Goal: Task Accomplishment & Management: Manage account settings

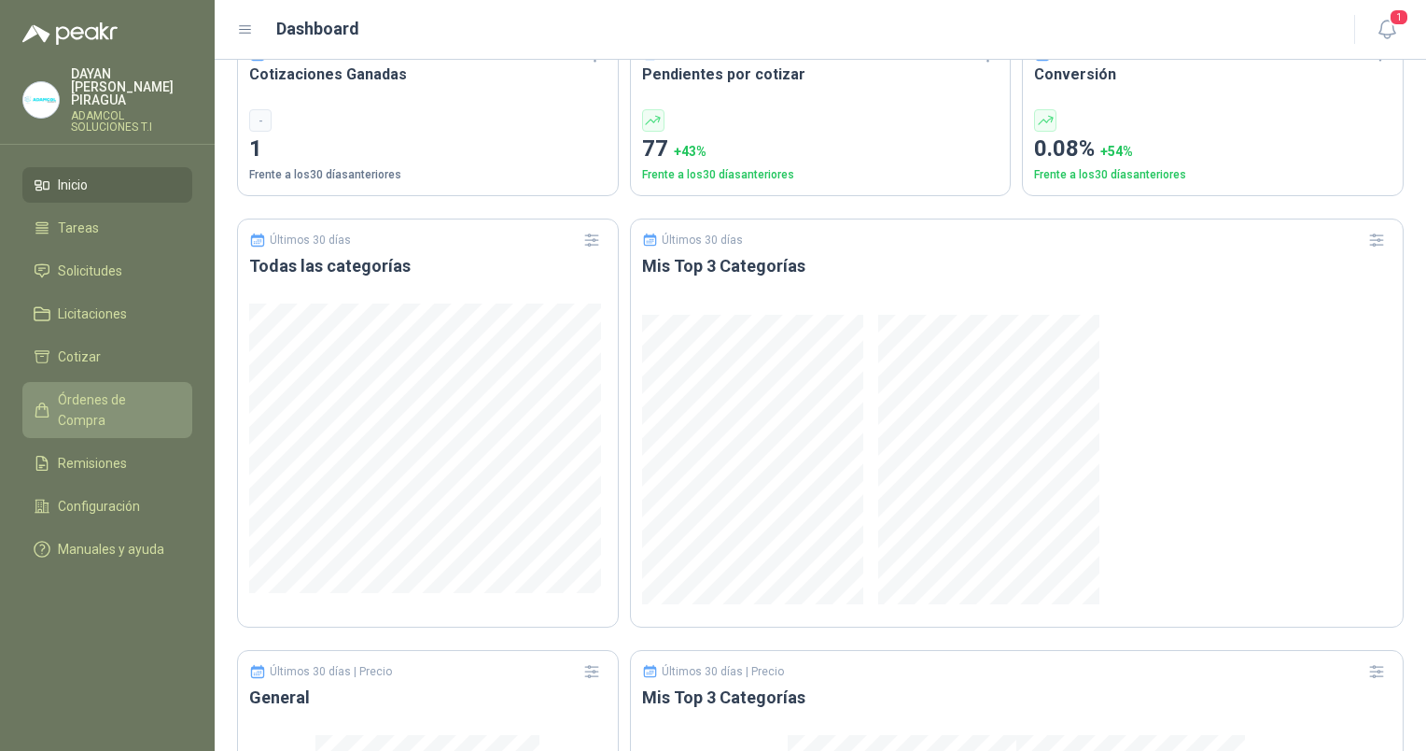
scroll to position [840, 0]
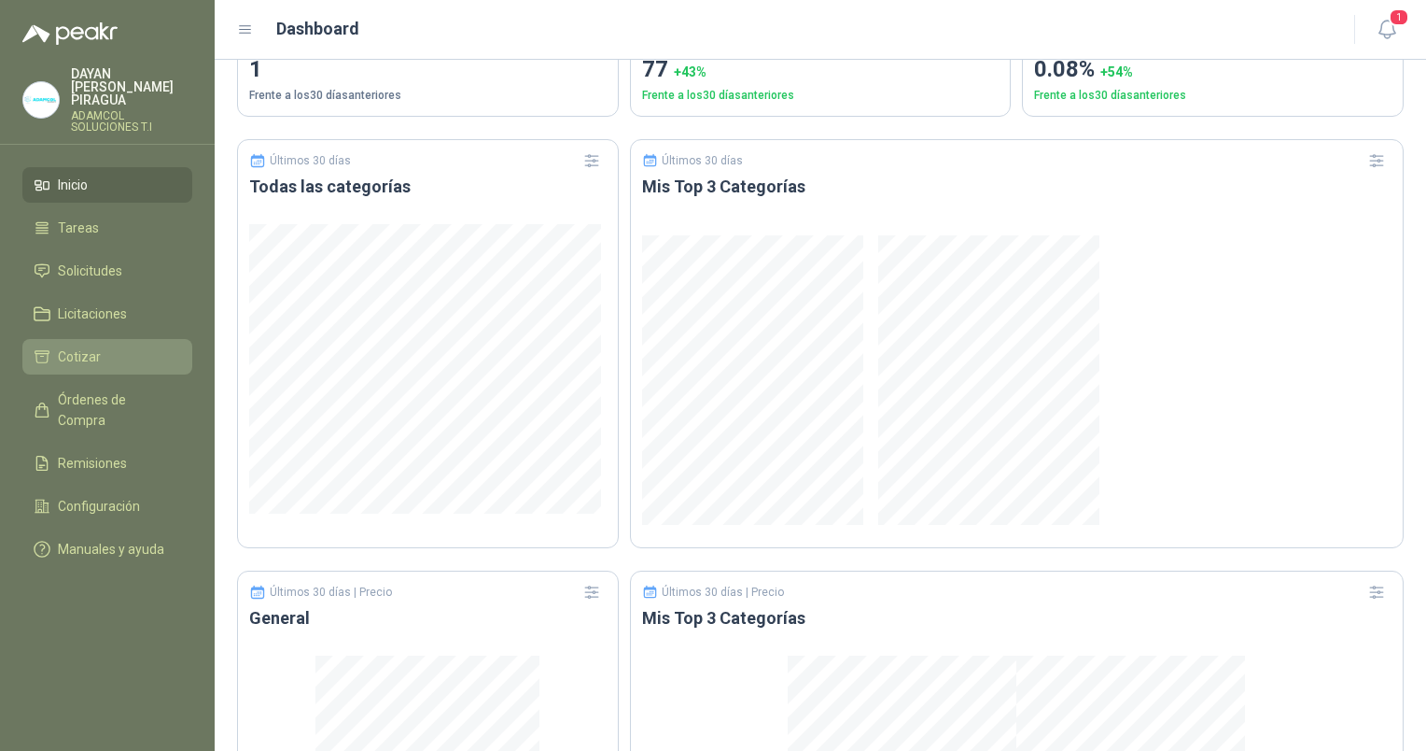
click at [105, 348] on li "Cotizar" at bounding box center [107, 356] width 147 height 21
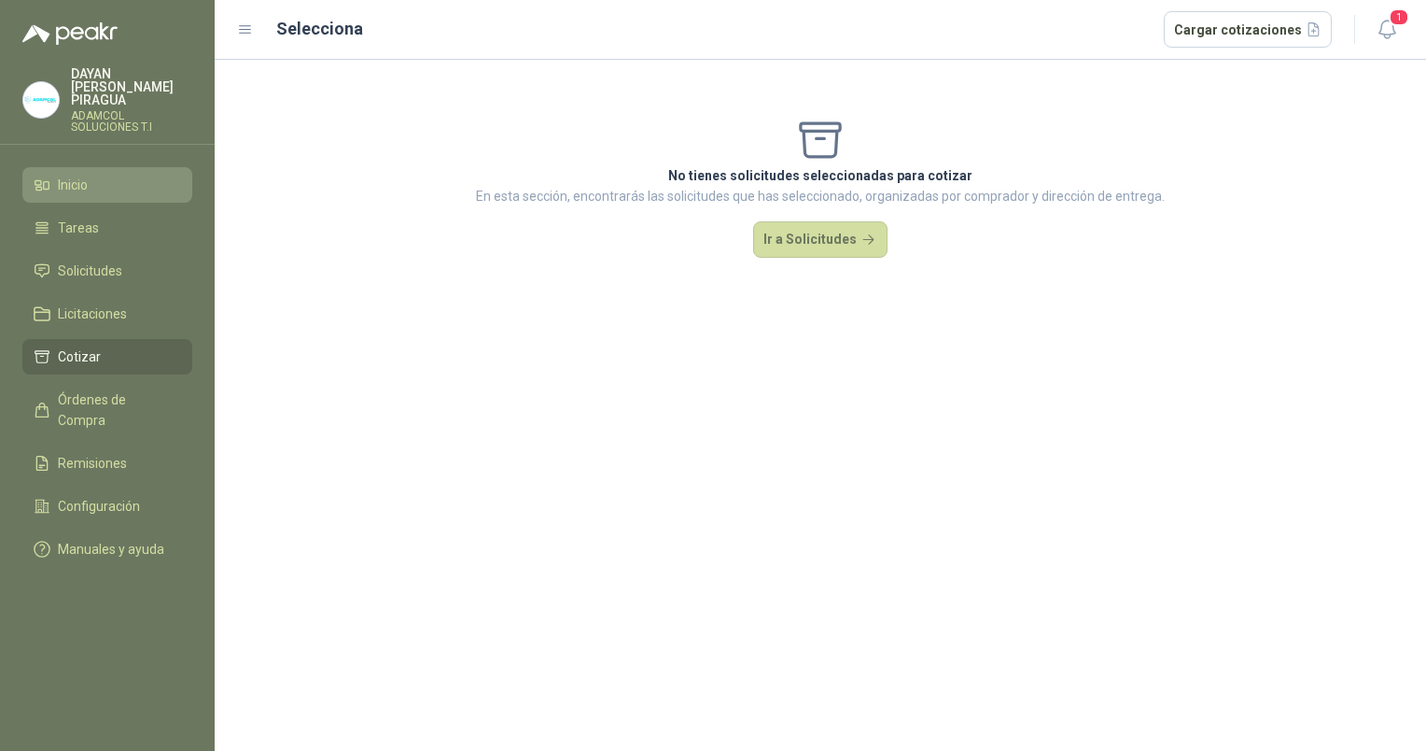
click at [77, 179] on span "Inicio" at bounding box center [73, 185] width 30 height 21
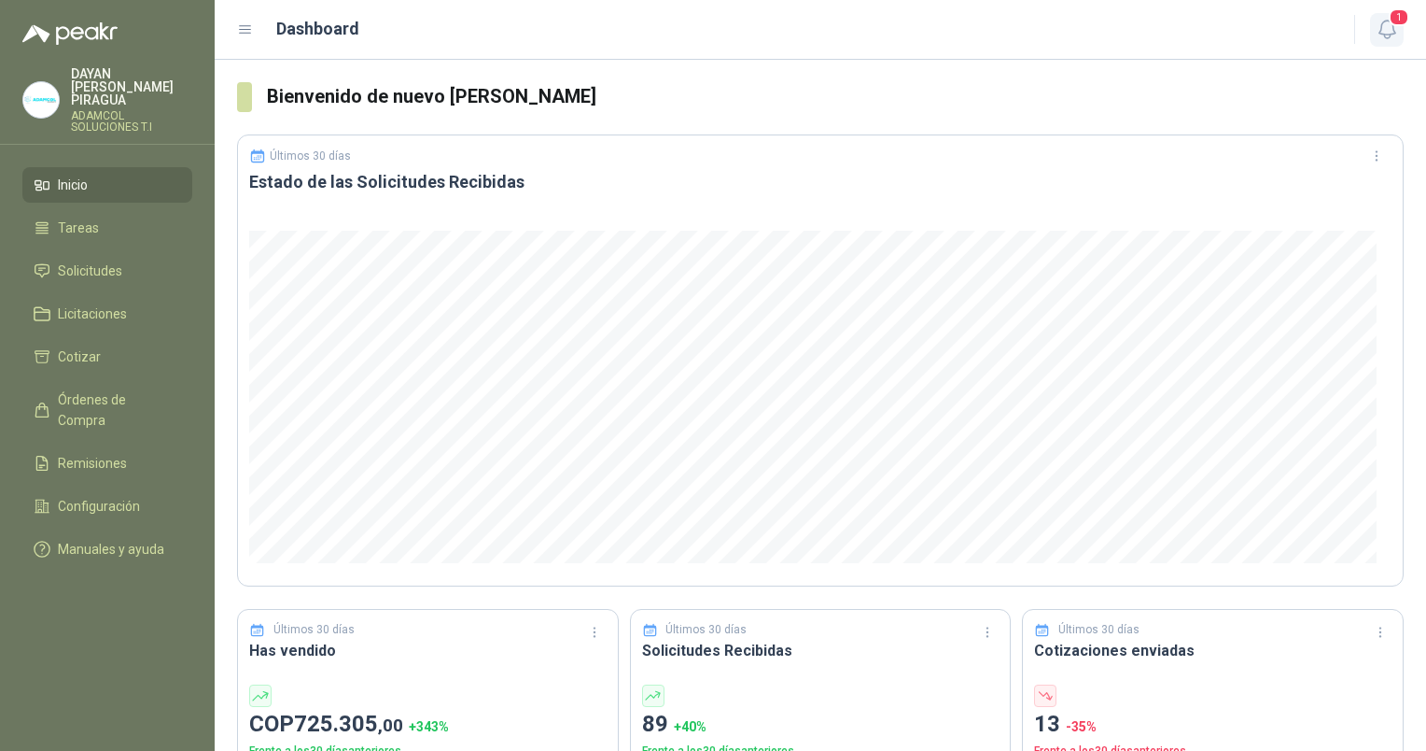
click at [1397, 23] on span "1" at bounding box center [1399, 17] width 21 height 18
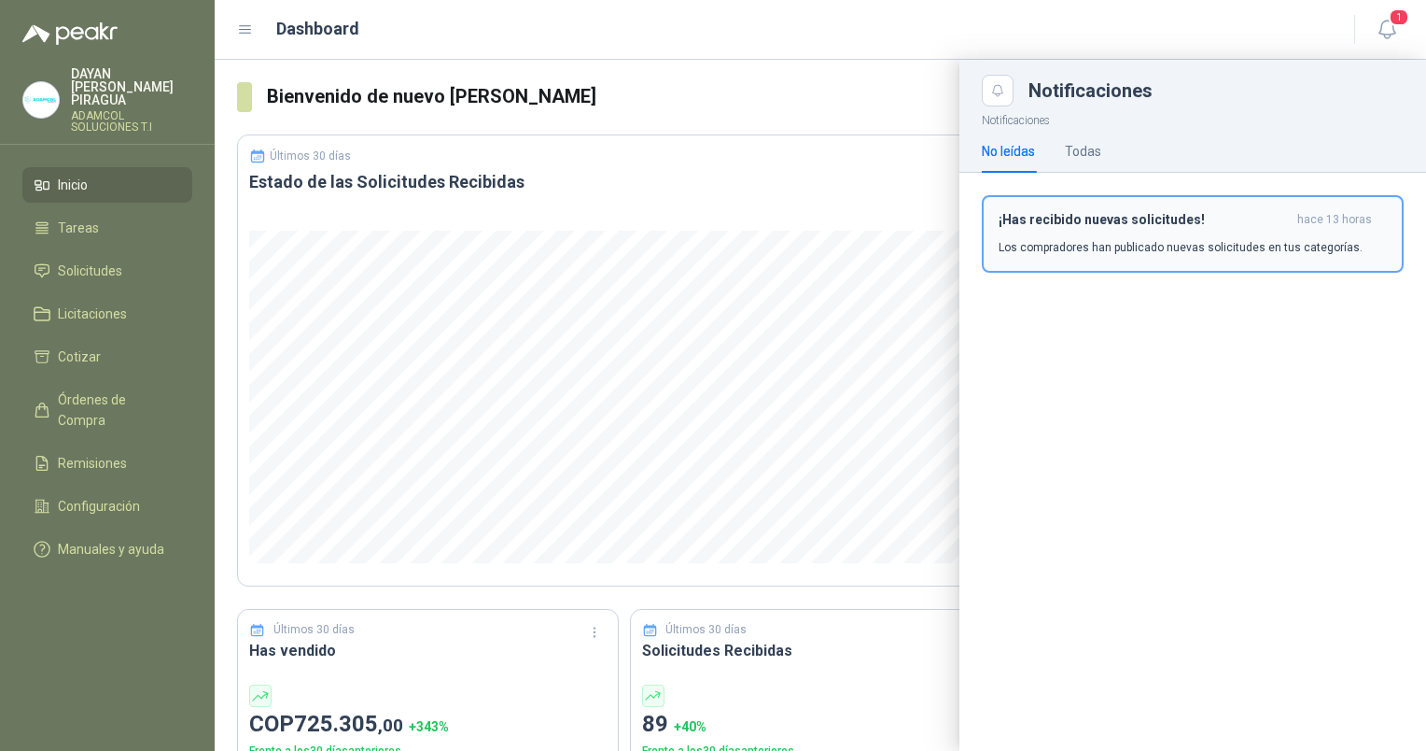
click at [1105, 219] on h3 "¡Has recibido nuevas solicitudes!" at bounding box center [1144, 220] width 291 height 16
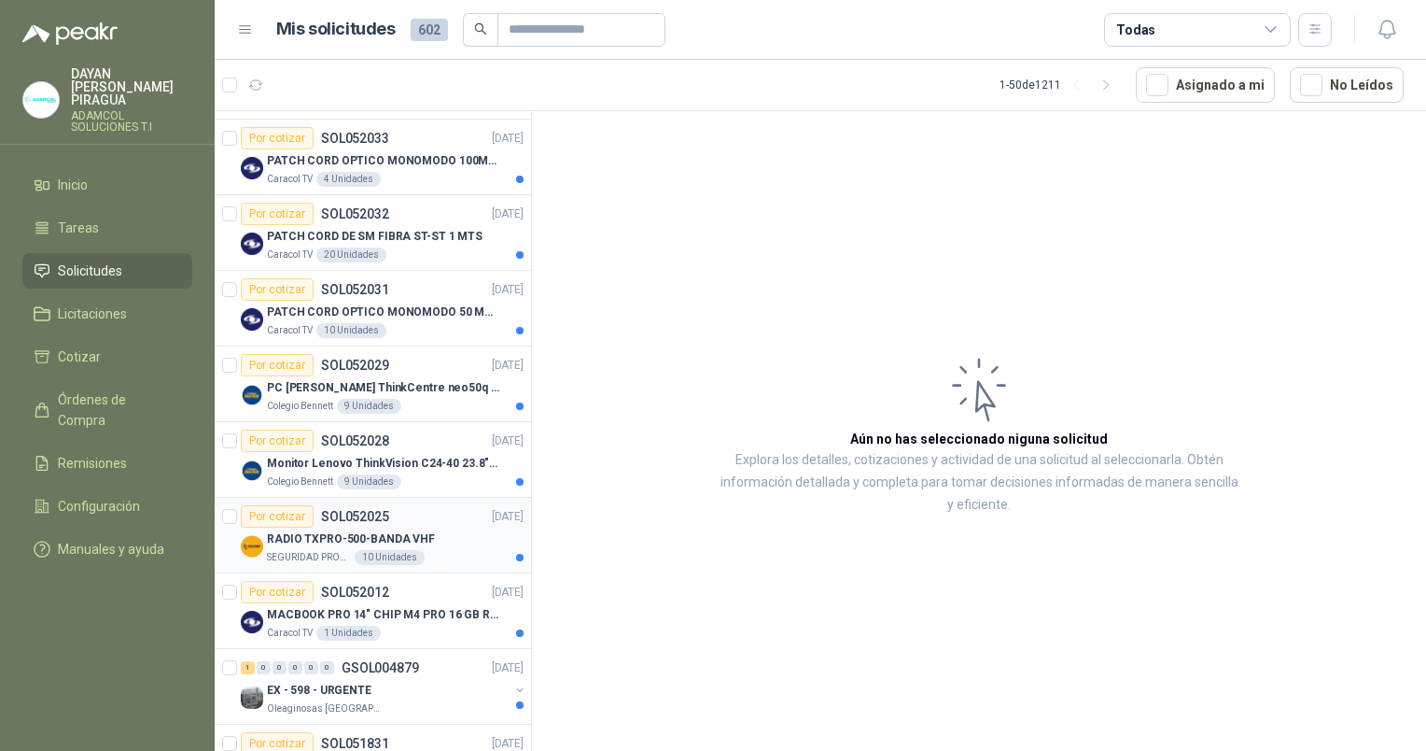
scroll to position [467, 0]
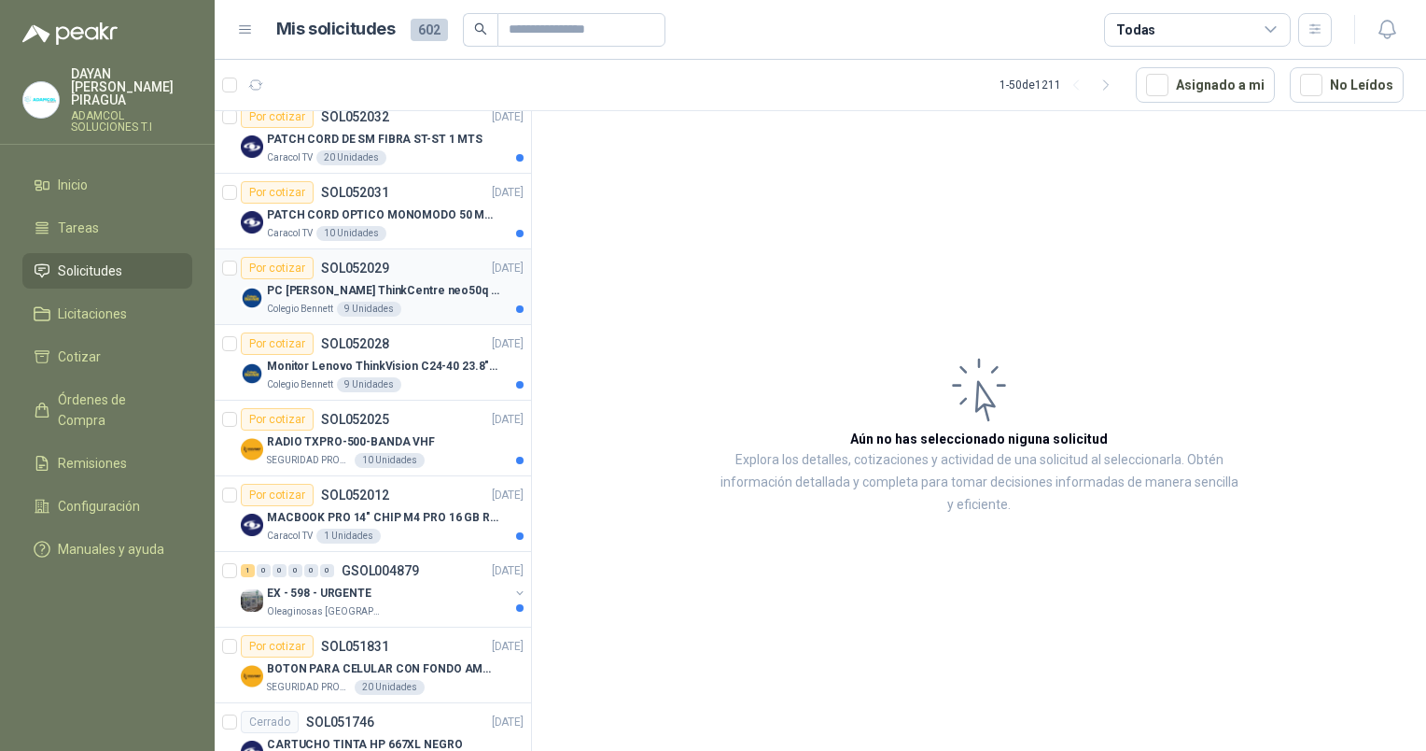
click at [392, 288] on p "PC [PERSON_NAME] ThinkCentre neo50q Gen 4 Core i5 16Gb 512Gb SSD Win 11 Pro 3YW…" at bounding box center [383, 291] width 232 height 18
